Goal: Obtain resource: Download file/media

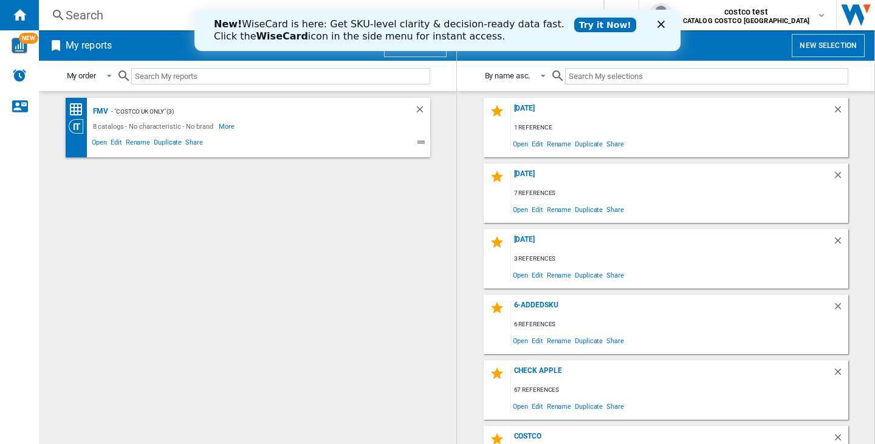
click at [664, 23] on icon "Fermer" at bounding box center [661, 24] width 7 height 7
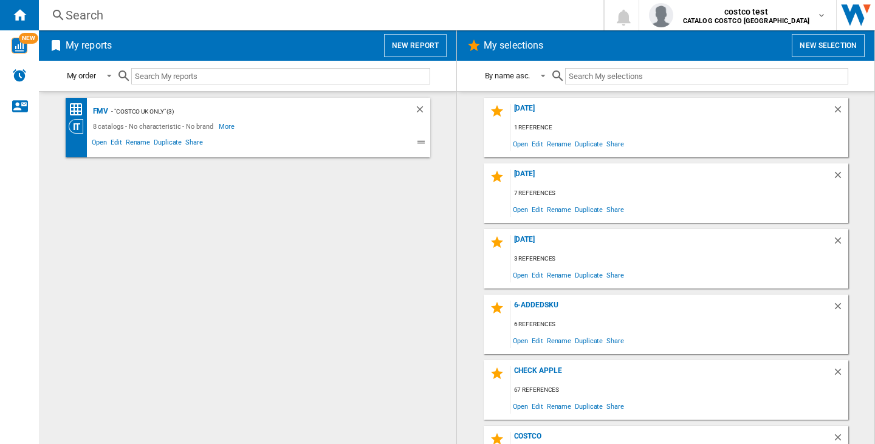
click at [838, 42] on button "New selection" at bounding box center [828, 45] width 73 height 23
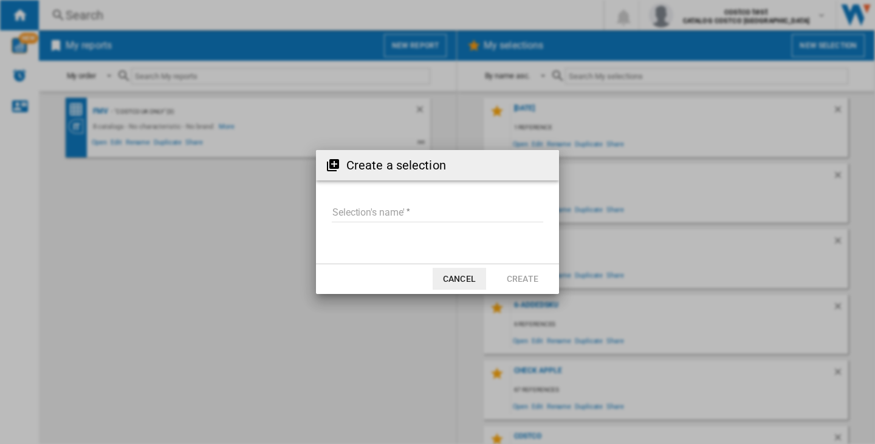
click at [368, 225] on md-input-container "Selection's name'" at bounding box center [438, 220] width 214 height 35
click at [374, 215] on input "Selection's name'" at bounding box center [438, 213] width 212 height 18
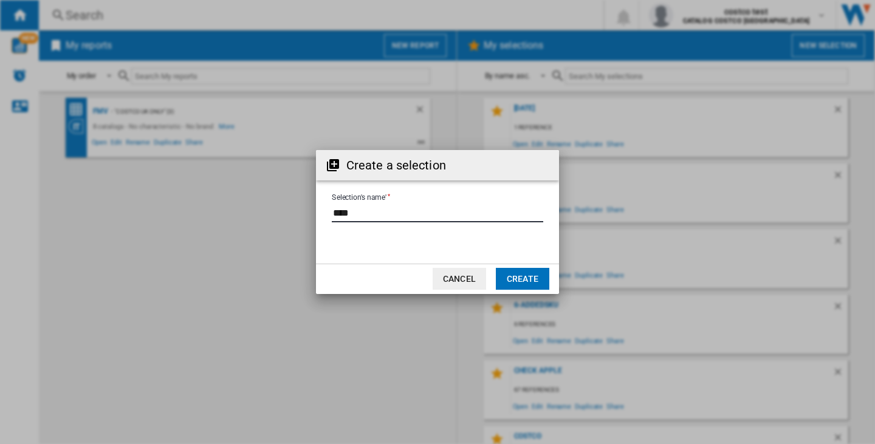
type input "****"
click at [549, 285] on md-dialog-actions "Cancel Create" at bounding box center [437, 279] width 243 height 30
click at [536, 283] on button "Create" at bounding box center [522, 279] width 53 height 22
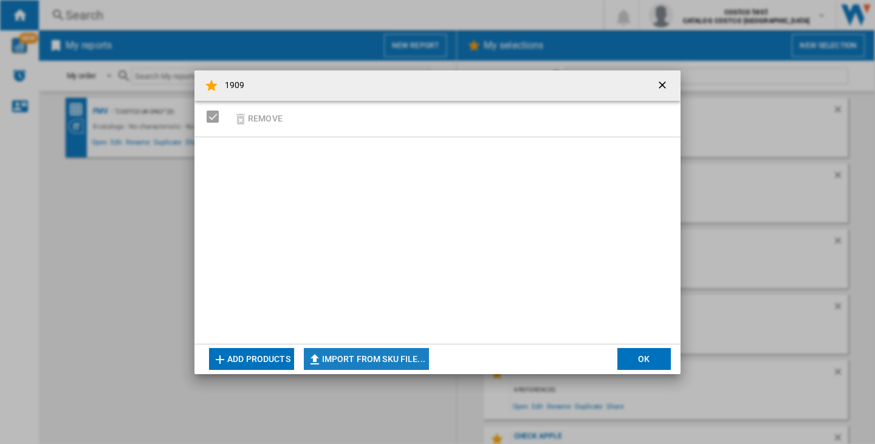
click at [348, 361] on button "Import from SKU file..." at bounding box center [366, 359] width 125 height 22
type input "**********"
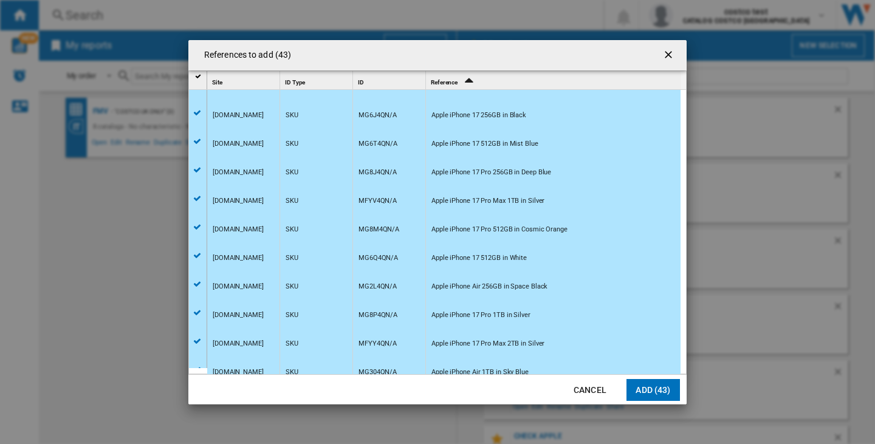
scroll to position [944, 0]
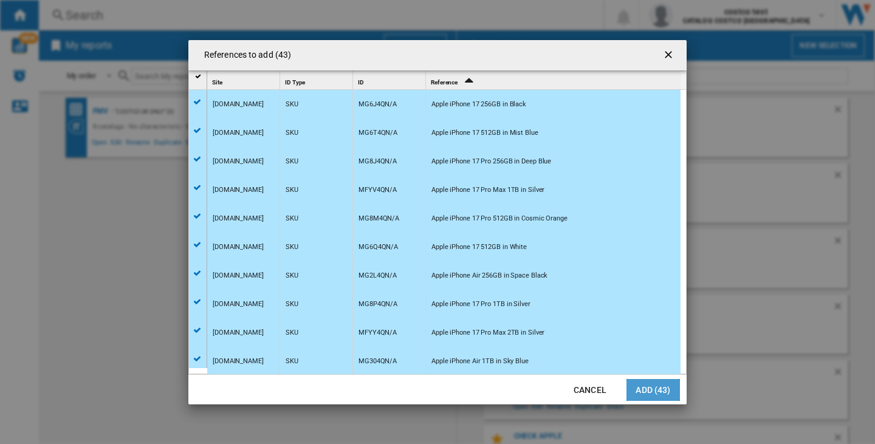
click at [638, 388] on button "Add (43)" at bounding box center [653, 390] width 53 height 22
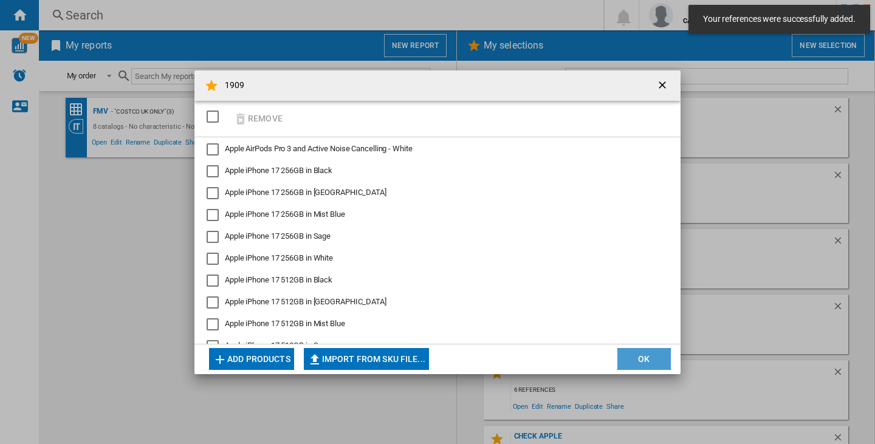
click at [633, 359] on button "OK" at bounding box center [644, 359] width 53 height 22
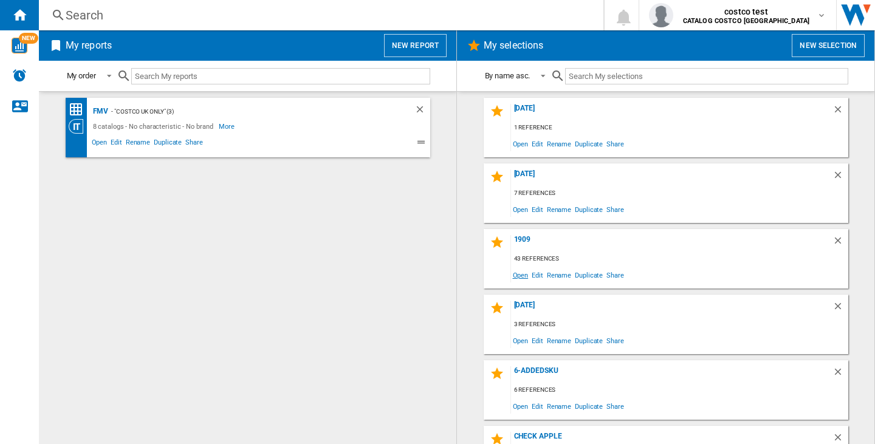
click at [515, 282] on span "Open" at bounding box center [520, 275] width 19 height 16
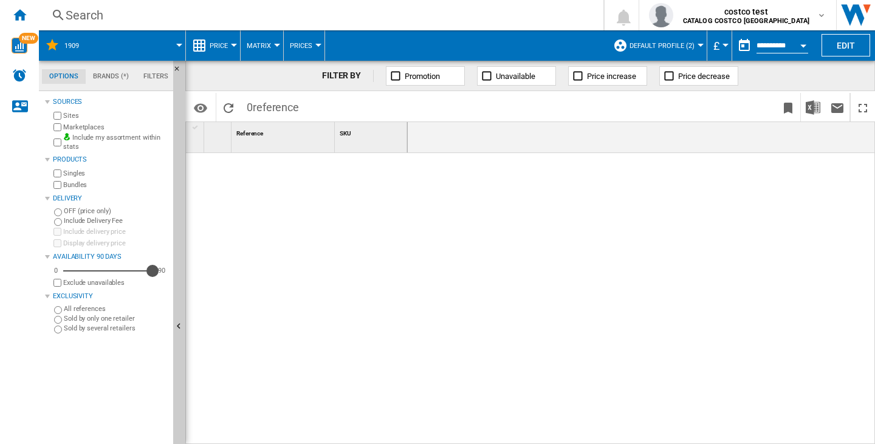
drag, startPoint x: 75, startPoint y: 273, endPoint x: 155, endPoint y: 274, distance: 80.2
click at [155, 274] on div "Availability" at bounding box center [152, 271] width 12 height 12
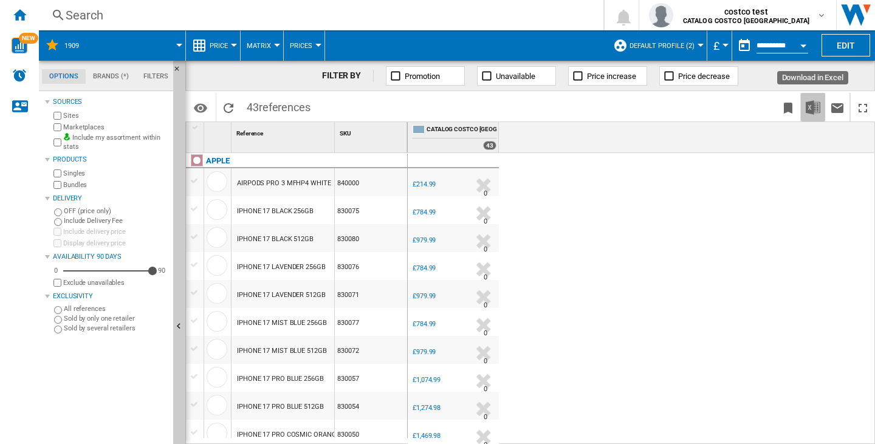
click at [816, 109] on img "Download in Excel" at bounding box center [813, 107] width 15 height 15
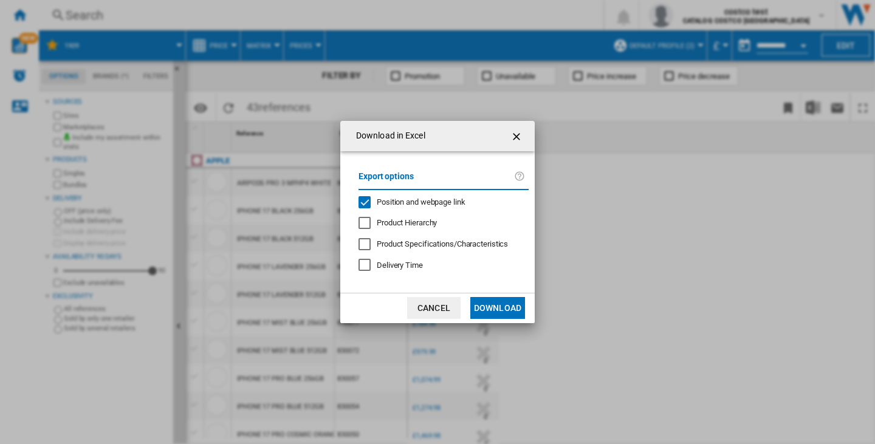
click at [363, 202] on div "Position and webpage link" at bounding box center [365, 202] width 12 height 12
click at [512, 307] on button "Download" at bounding box center [497, 308] width 55 height 22
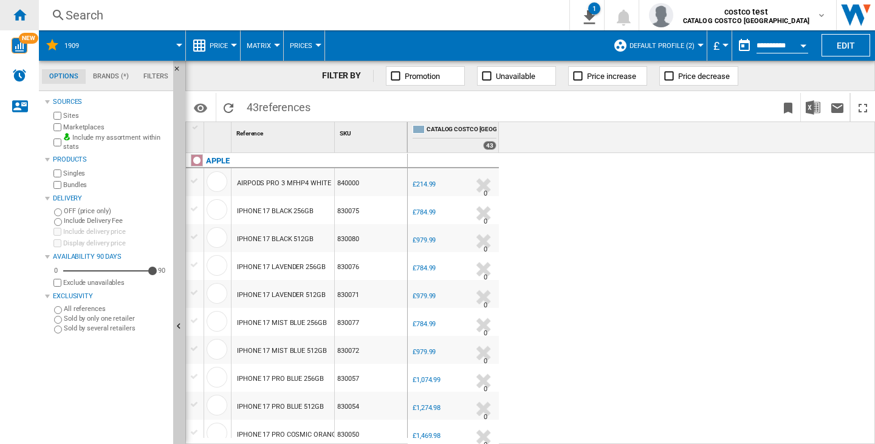
click at [32, 16] on div "Home" at bounding box center [19, 15] width 39 height 30
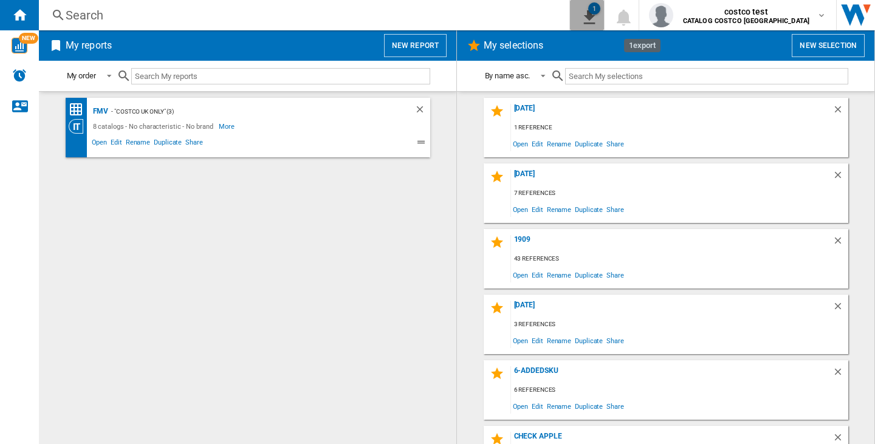
click at [594, 13] on ng-md-icon "1\a export" at bounding box center [587, 15] width 15 height 15
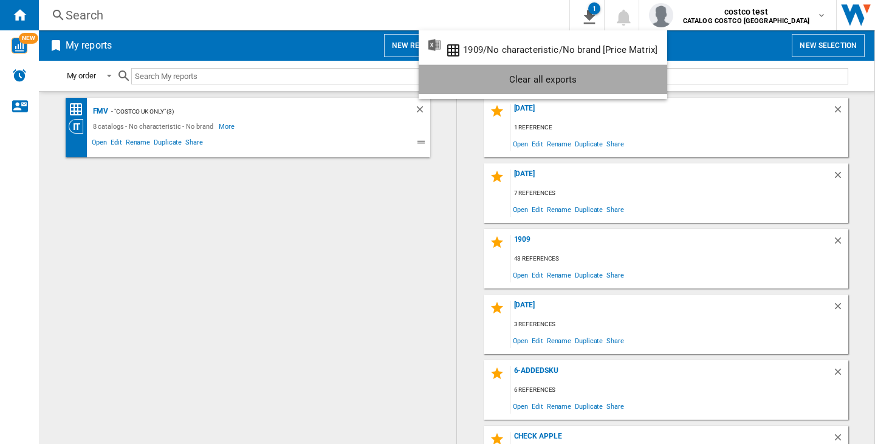
click at [574, 83] on div "Clear all exports" at bounding box center [543, 80] width 229 height 22
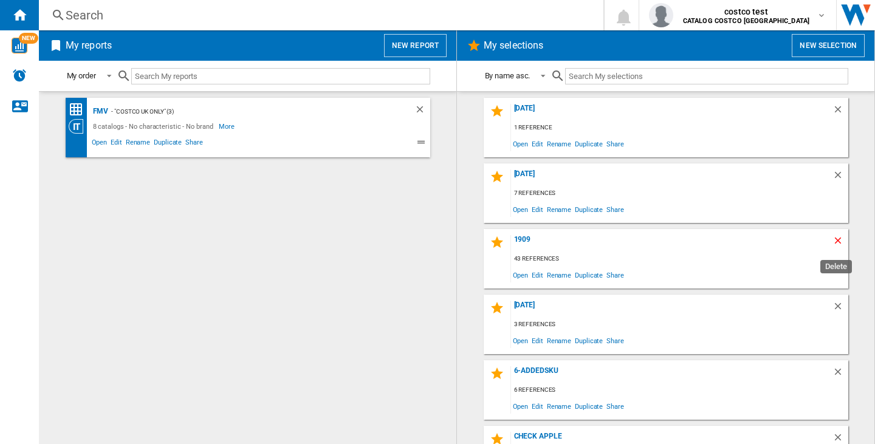
click at [835, 239] on ng-md-icon "Delete" at bounding box center [840, 242] width 15 height 15
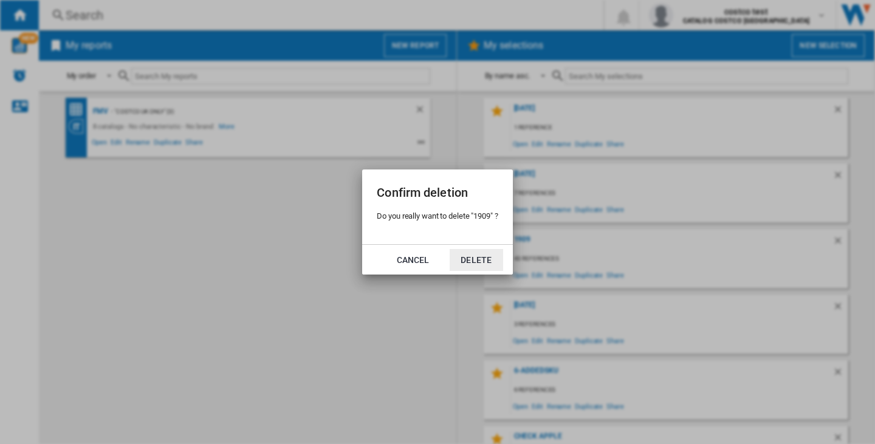
click at [469, 262] on button "Delete" at bounding box center [476, 260] width 53 height 22
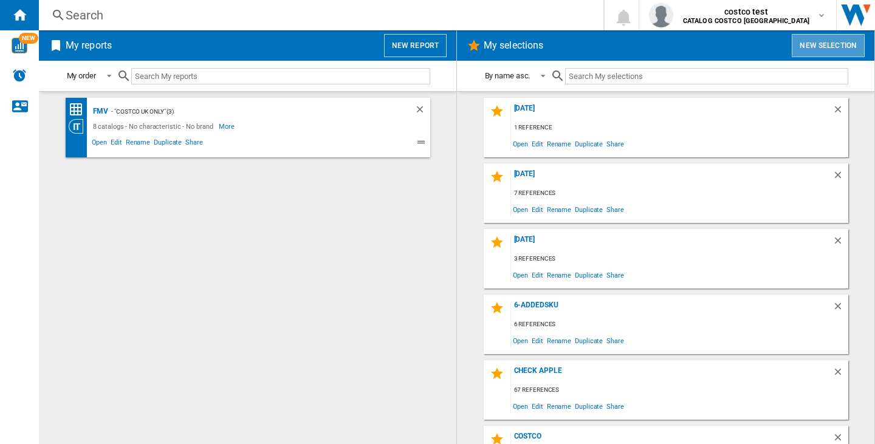
click at [804, 47] on button "New selection" at bounding box center [828, 45] width 73 height 23
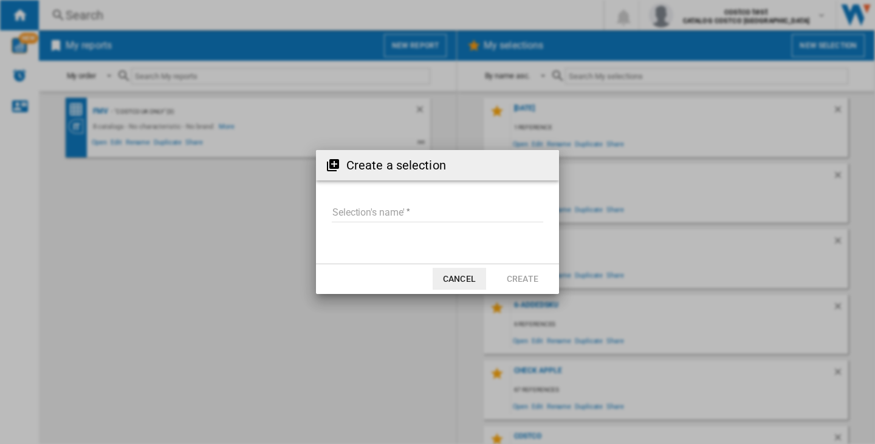
click at [421, 208] on input "Selection's name'" at bounding box center [438, 213] width 212 height 18
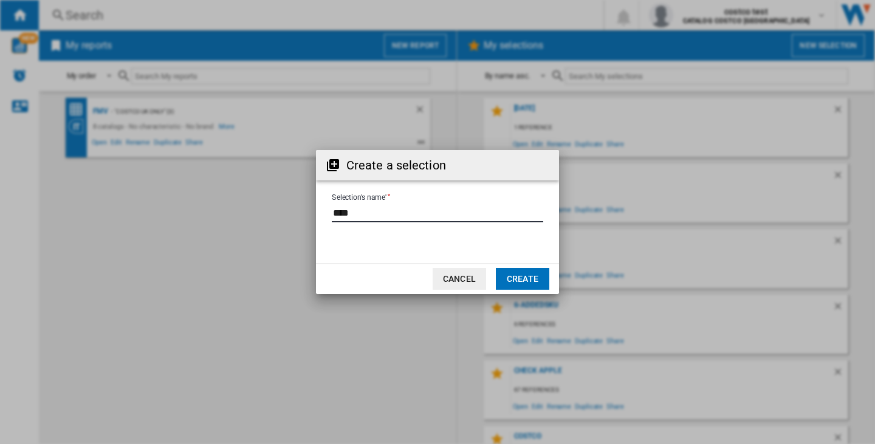
type input "****"
click at [520, 276] on button "Create" at bounding box center [522, 279] width 53 height 22
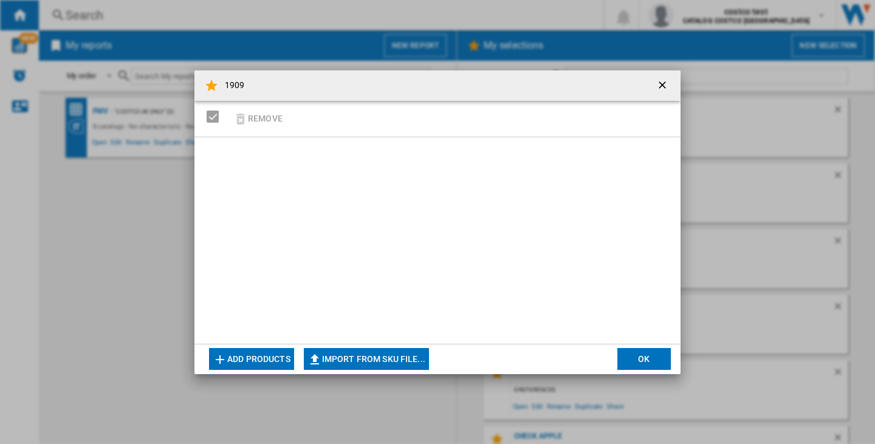
click at [384, 356] on button "Import from SKU file..." at bounding box center [366, 359] width 125 height 22
type input "**********"
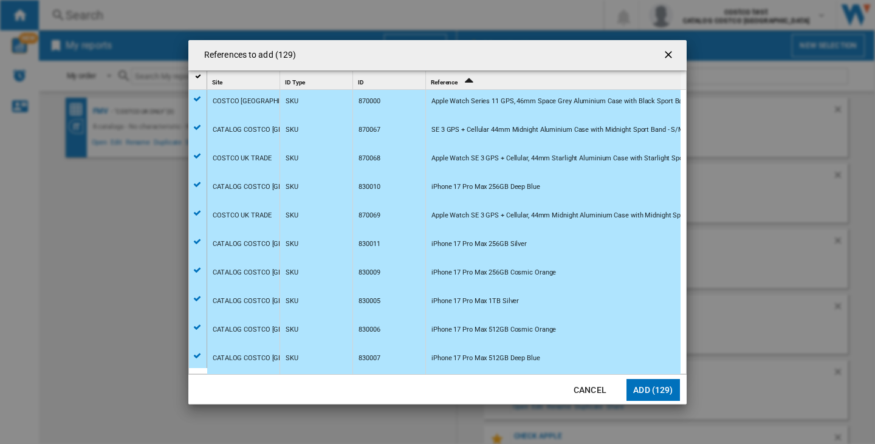
scroll to position [3401, 0]
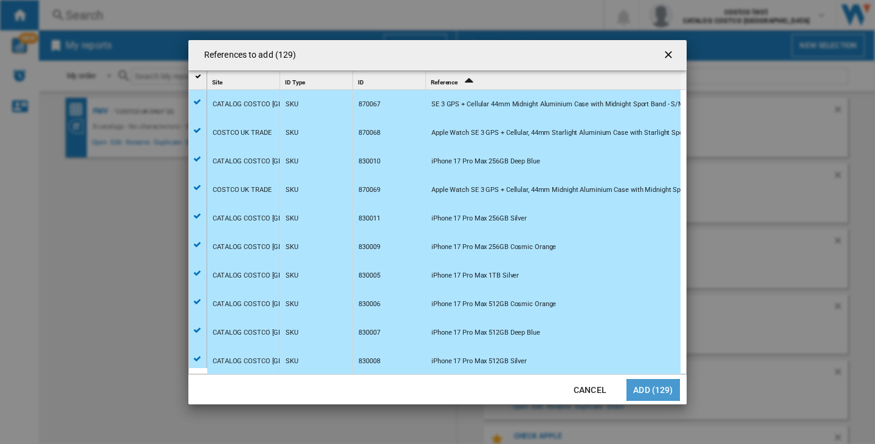
click at [642, 393] on button "Add (129)" at bounding box center [653, 390] width 53 height 22
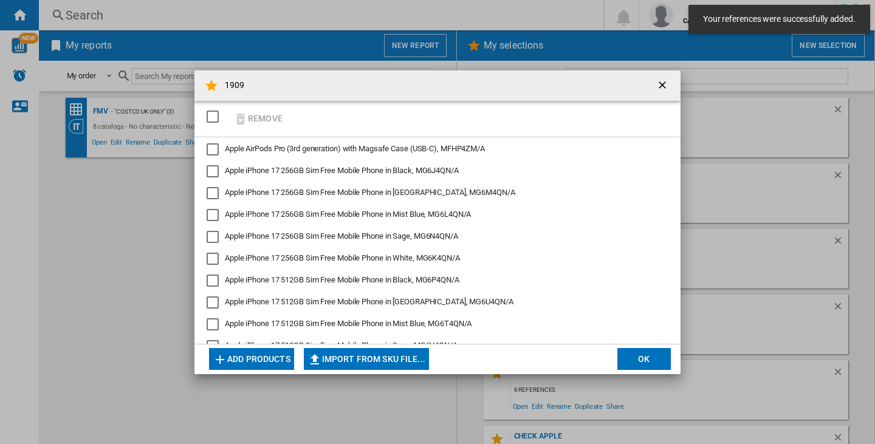
click at [657, 356] on button "OK" at bounding box center [644, 359] width 53 height 22
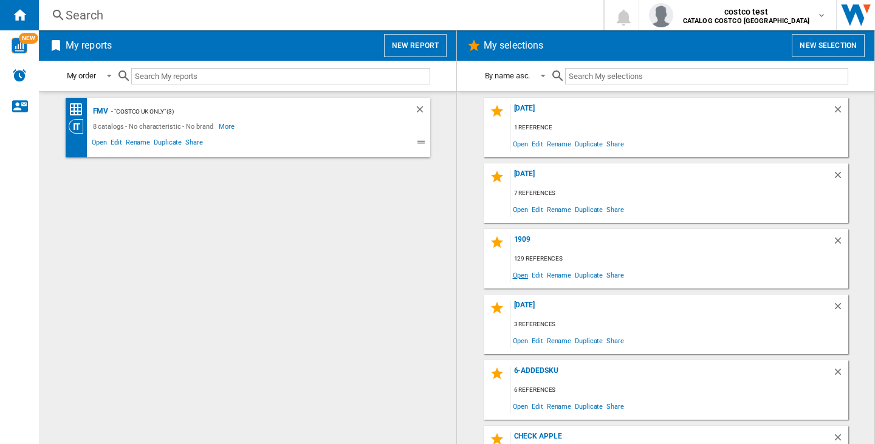
click at [520, 268] on span "Open" at bounding box center [520, 275] width 19 height 16
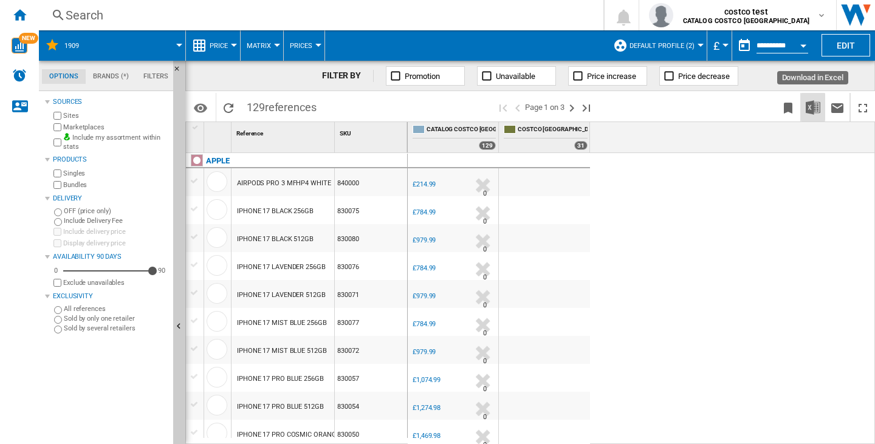
click at [813, 102] on img "Download in Excel" at bounding box center [813, 107] width 15 height 15
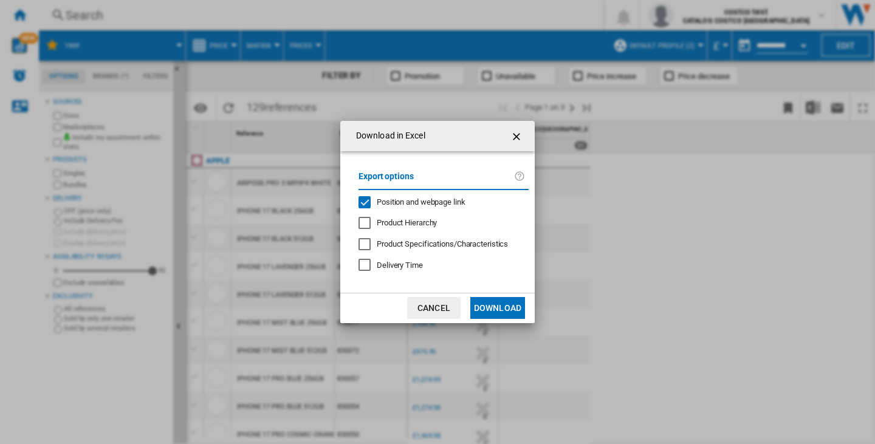
click at [426, 201] on span "Position and webpage link" at bounding box center [421, 202] width 89 height 9
click at [488, 306] on button "Download" at bounding box center [497, 308] width 55 height 22
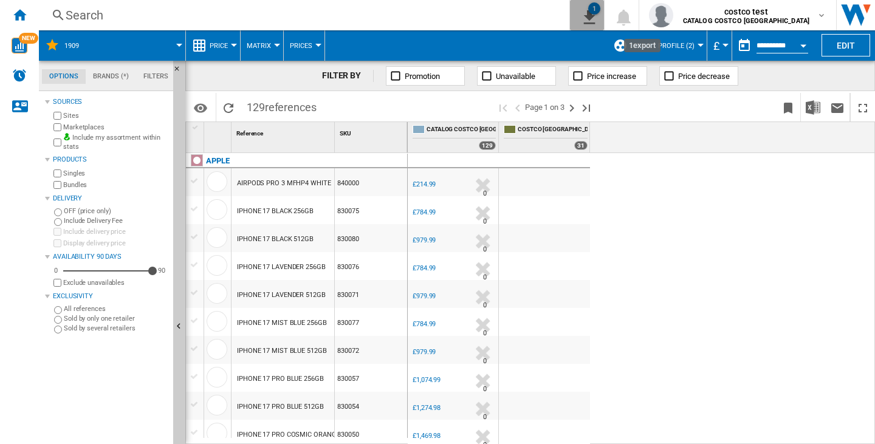
click at [604, 17] on button "1" at bounding box center [587, 15] width 34 height 30
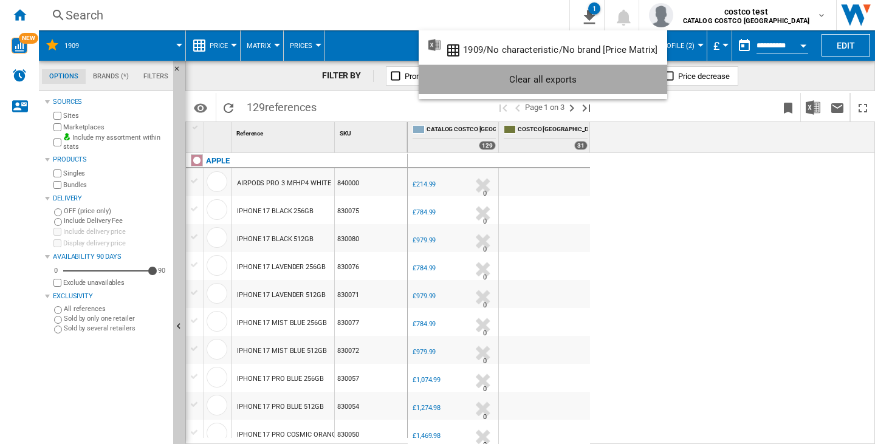
click at [616, 90] on div "Clear all exports" at bounding box center [543, 80] width 229 height 22
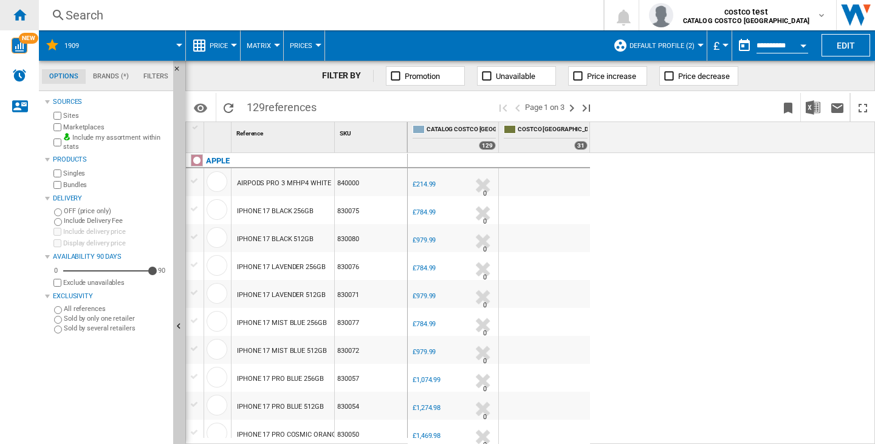
click at [14, 12] on ng-md-icon "Home" at bounding box center [19, 14] width 15 height 15
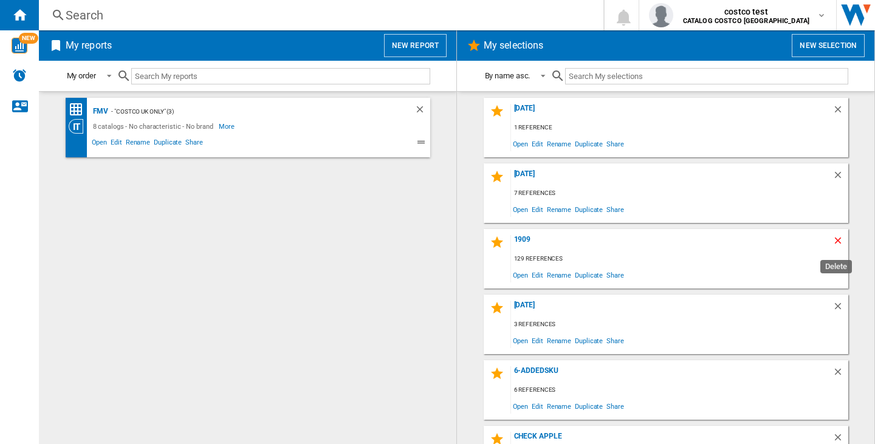
click at [835, 240] on ng-md-icon "Delete" at bounding box center [840, 242] width 15 height 15
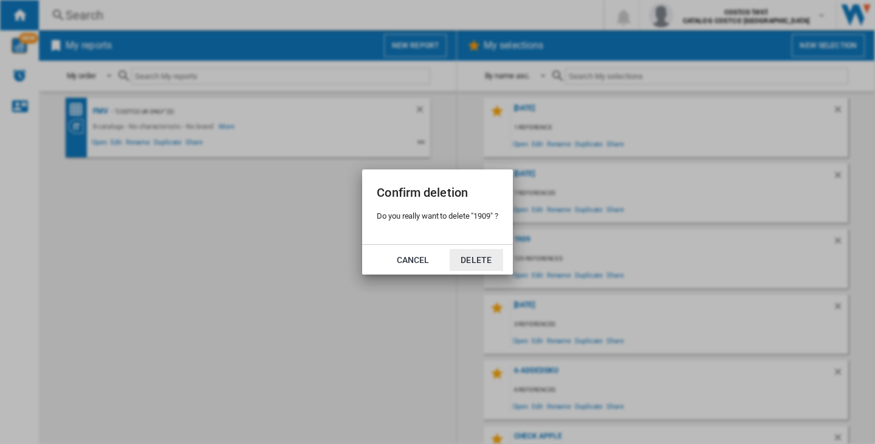
click at [487, 255] on button "Delete" at bounding box center [476, 260] width 53 height 22
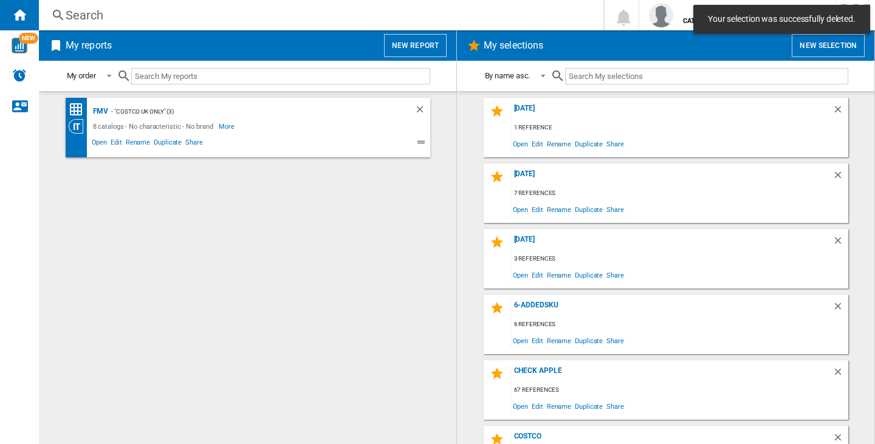
click at [808, 47] on button "New selection" at bounding box center [828, 45] width 73 height 23
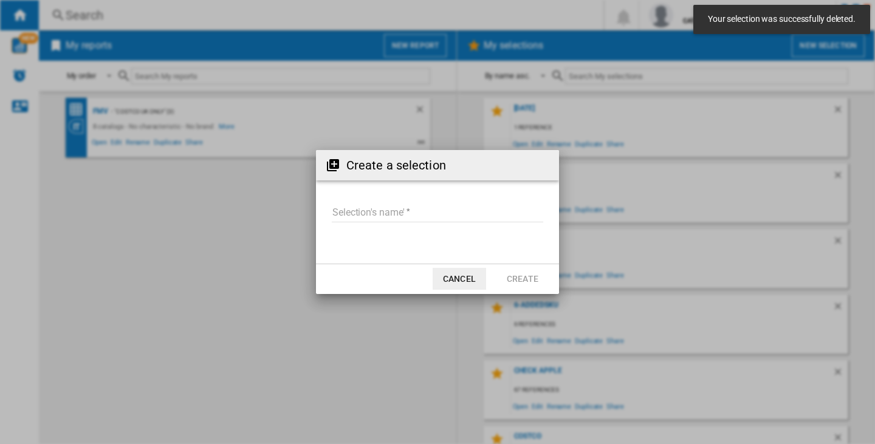
click at [410, 207] on input "Selection's name'" at bounding box center [438, 213] width 212 height 18
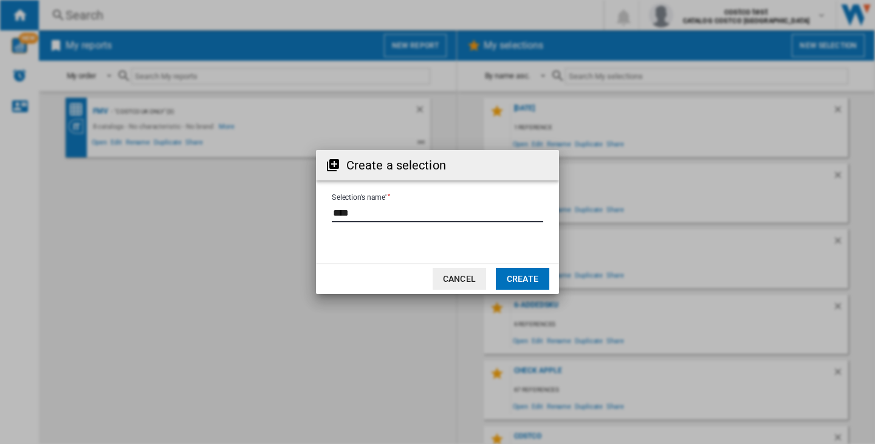
type input "****"
click at [523, 281] on button "Create" at bounding box center [522, 279] width 53 height 22
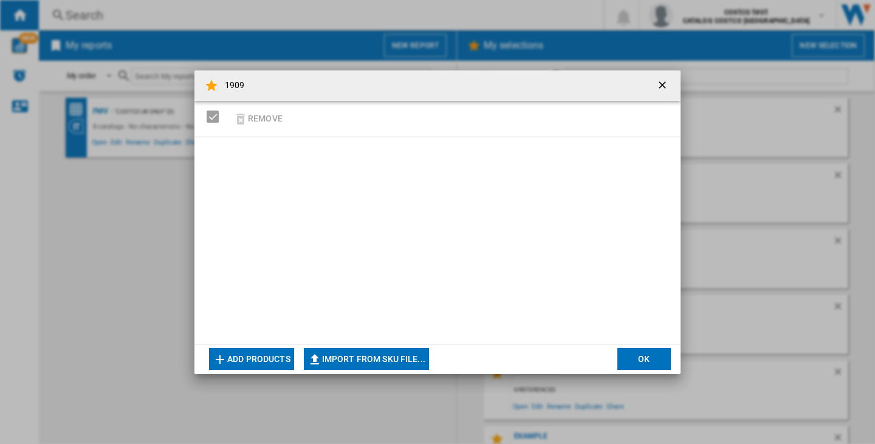
click at [377, 351] on button "Import from SKU file..." at bounding box center [366, 359] width 125 height 22
type input "**********"
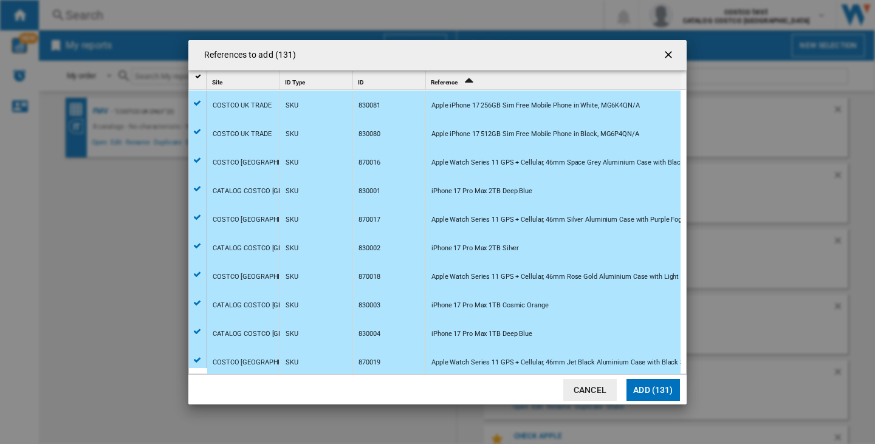
click at [645, 396] on button "Add (131)" at bounding box center [653, 390] width 53 height 22
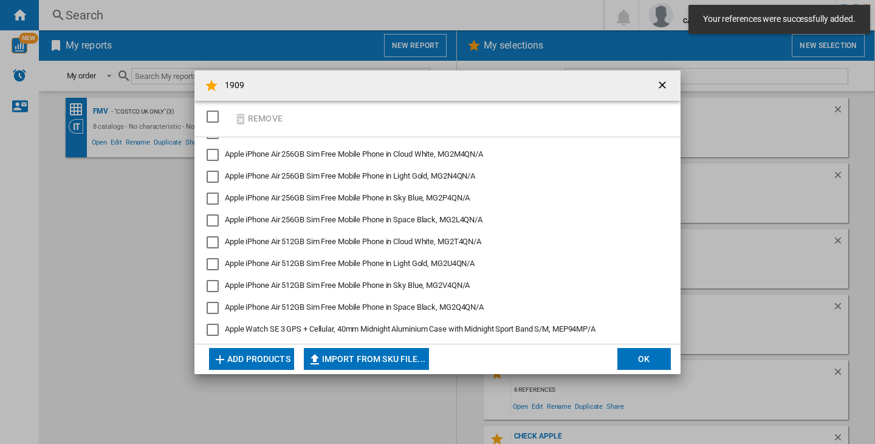
scroll to position [425, 0]
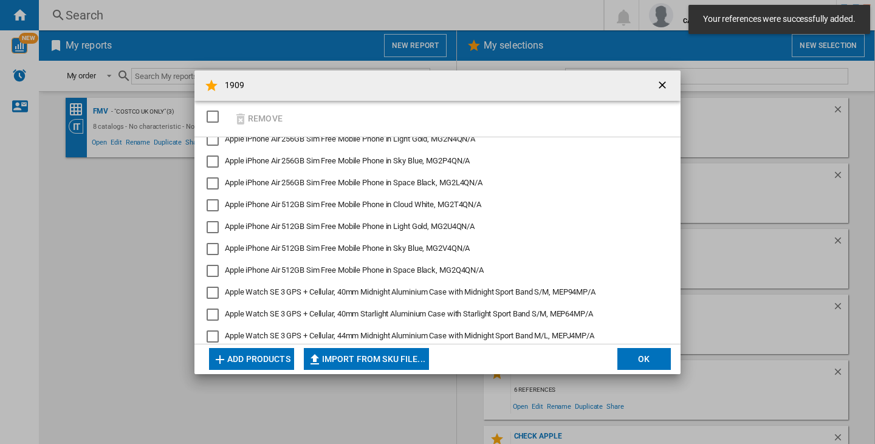
click at [637, 349] on button "OK" at bounding box center [644, 359] width 53 height 22
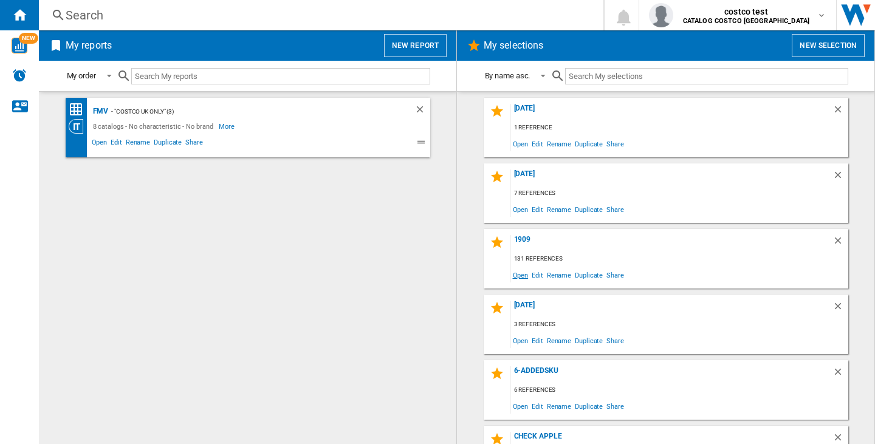
click at [512, 276] on span "Open" at bounding box center [520, 275] width 19 height 16
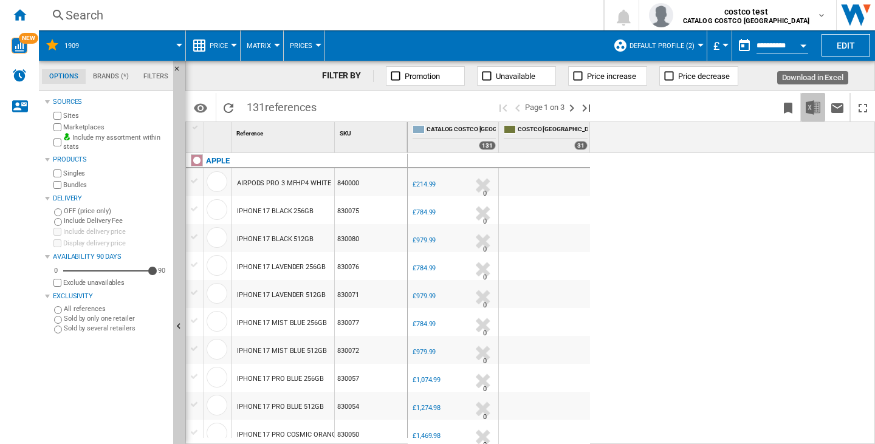
click at [819, 102] on img "Download in Excel" at bounding box center [813, 107] width 15 height 15
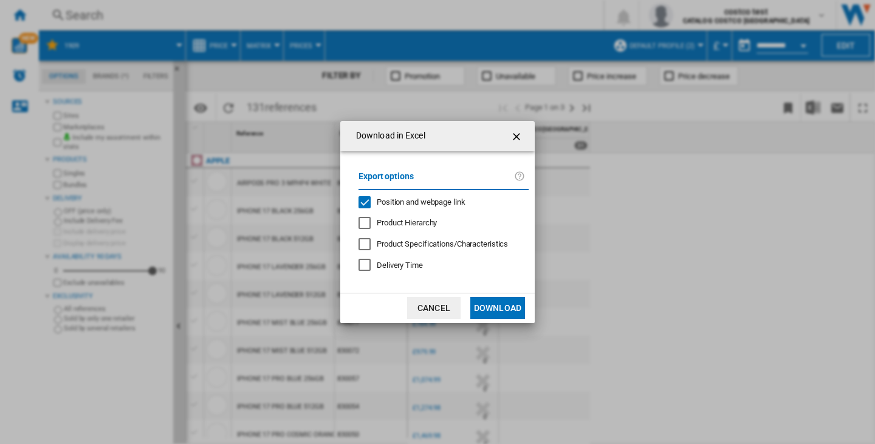
click at [438, 199] on span "Position and webpage link" at bounding box center [421, 202] width 89 height 9
click at [501, 307] on button "Download" at bounding box center [497, 308] width 55 height 22
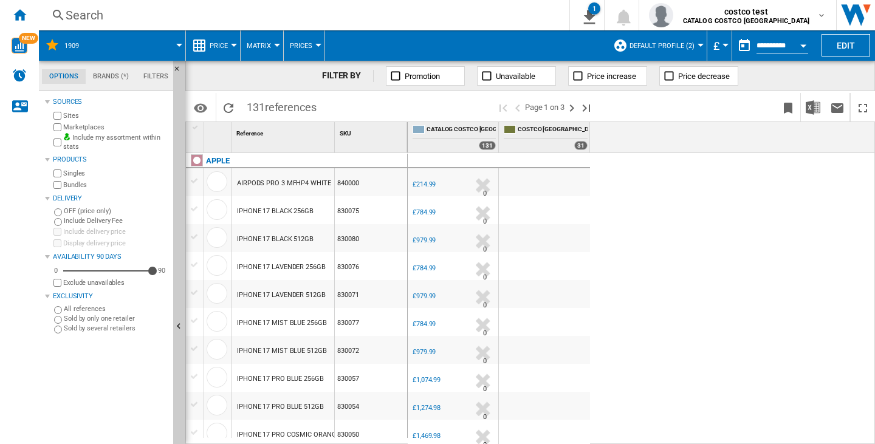
click at [673, 256] on div "0.0 % £214.99 % N/A 0 0.0 % £784.99" at bounding box center [642, 299] width 468 height 292
click at [38, 4] on div "Home" at bounding box center [19, 15] width 39 height 30
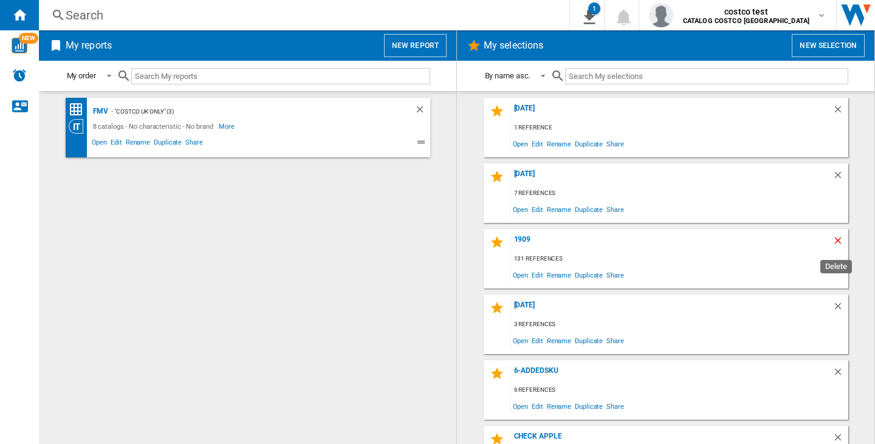
click at [833, 236] on ng-md-icon "Delete" at bounding box center [840, 242] width 15 height 15
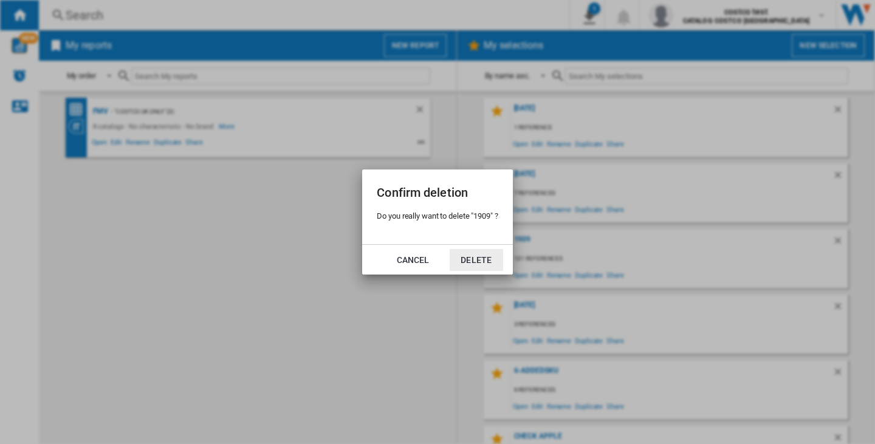
click at [473, 253] on button "Delete" at bounding box center [476, 260] width 53 height 22
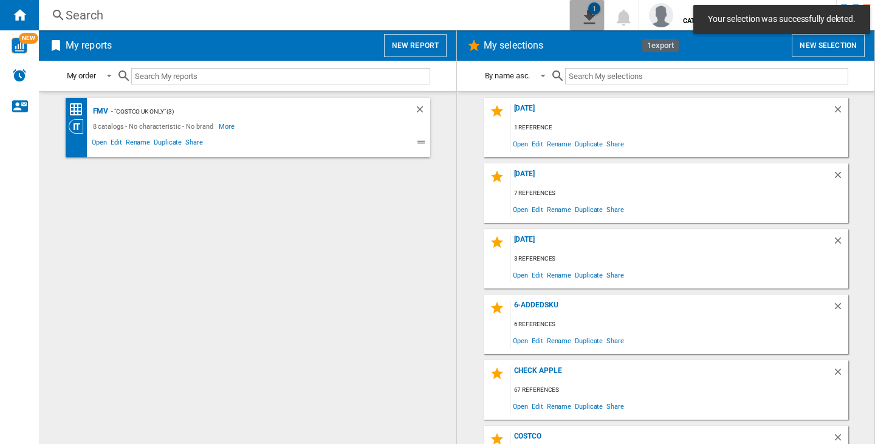
click at [604, 1] on button "1" at bounding box center [587, 15] width 34 height 30
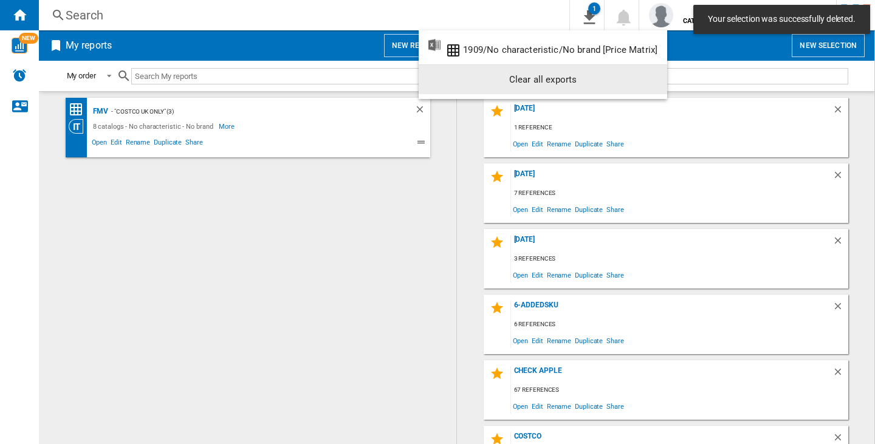
click at [627, 95] on md-menu-content "1909/No characteristic/No brand [Price Matrix] Clear all exports" at bounding box center [543, 64] width 249 height 69
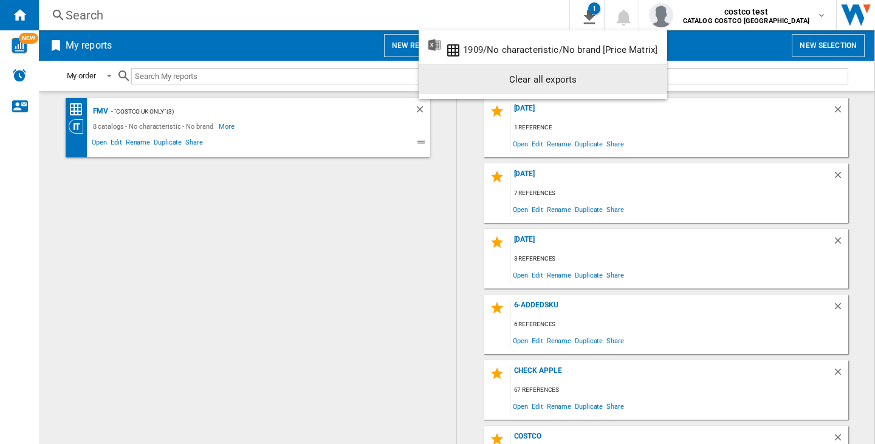
click at [627, 81] on div "Clear all exports" at bounding box center [543, 80] width 229 height 22
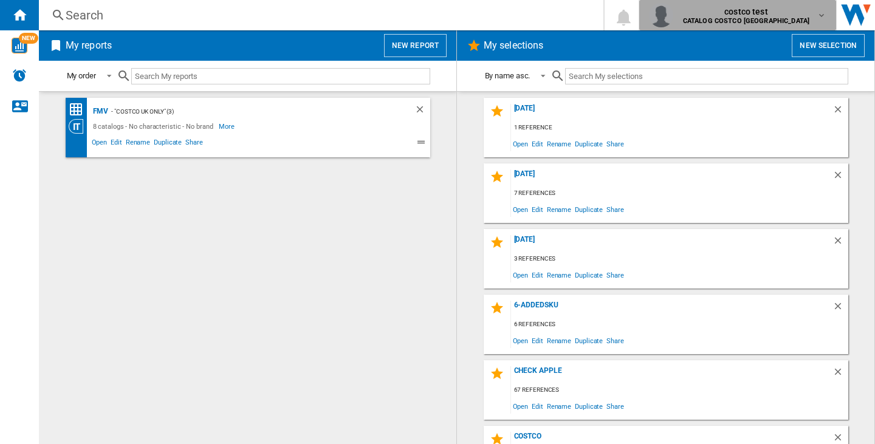
click at [797, 27] on button "costco test CATALOG COSTCO UK" at bounding box center [737, 15] width 197 height 30
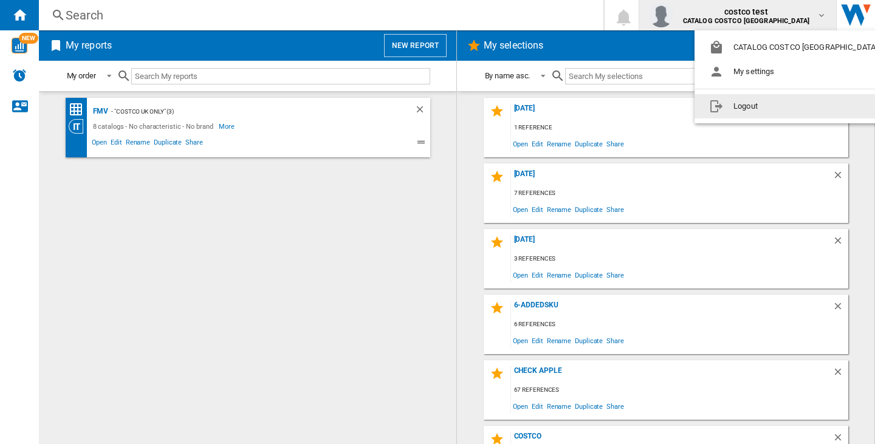
click at [789, 105] on button "Logout" at bounding box center [796, 106] width 202 height 24
